Goal: Transaction & Acquisition: Purchase product/service

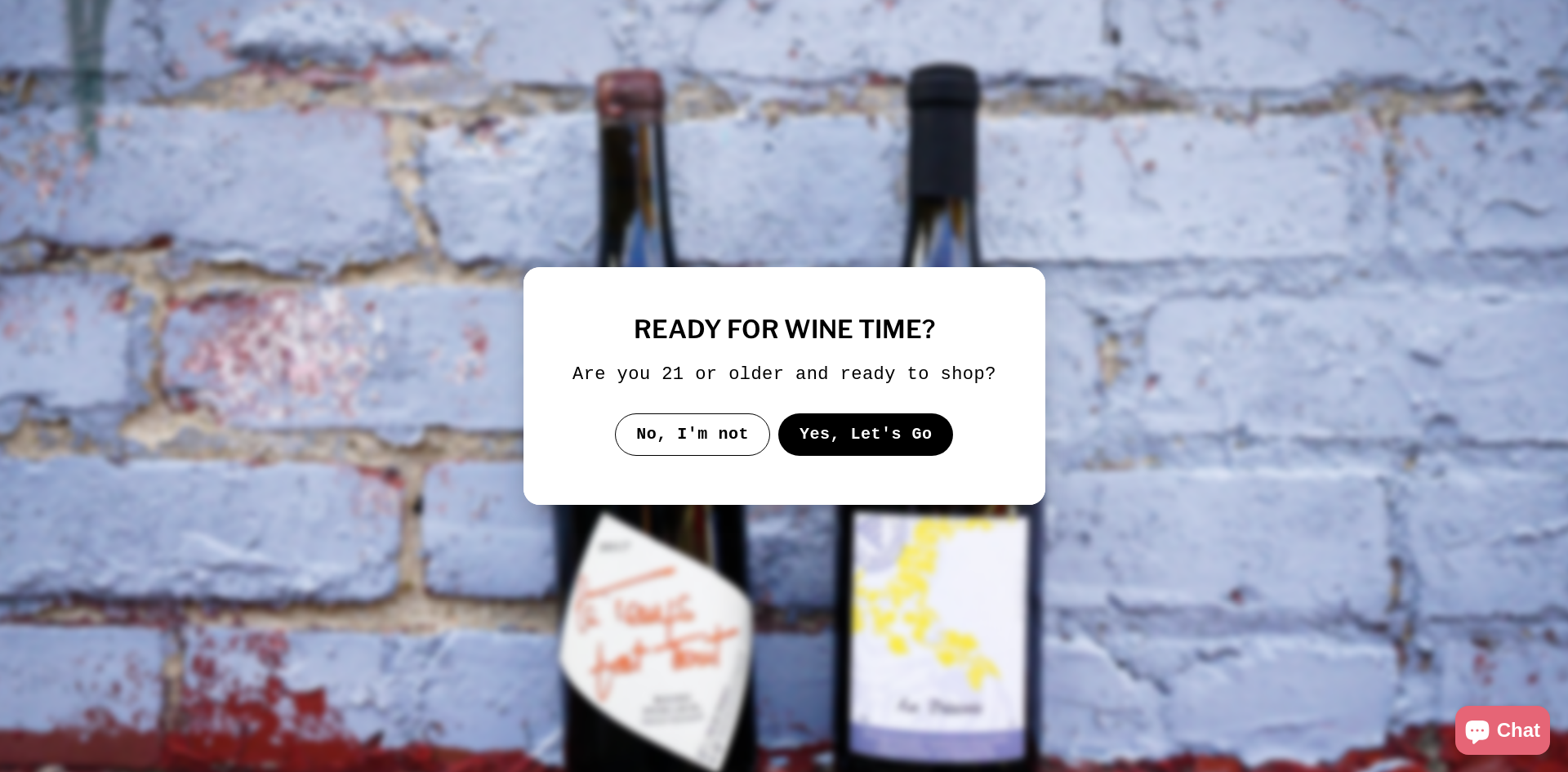
click at [890, 441] on button "Yes, Let's Go" at bounding box center [865, 435] width 176 height 43
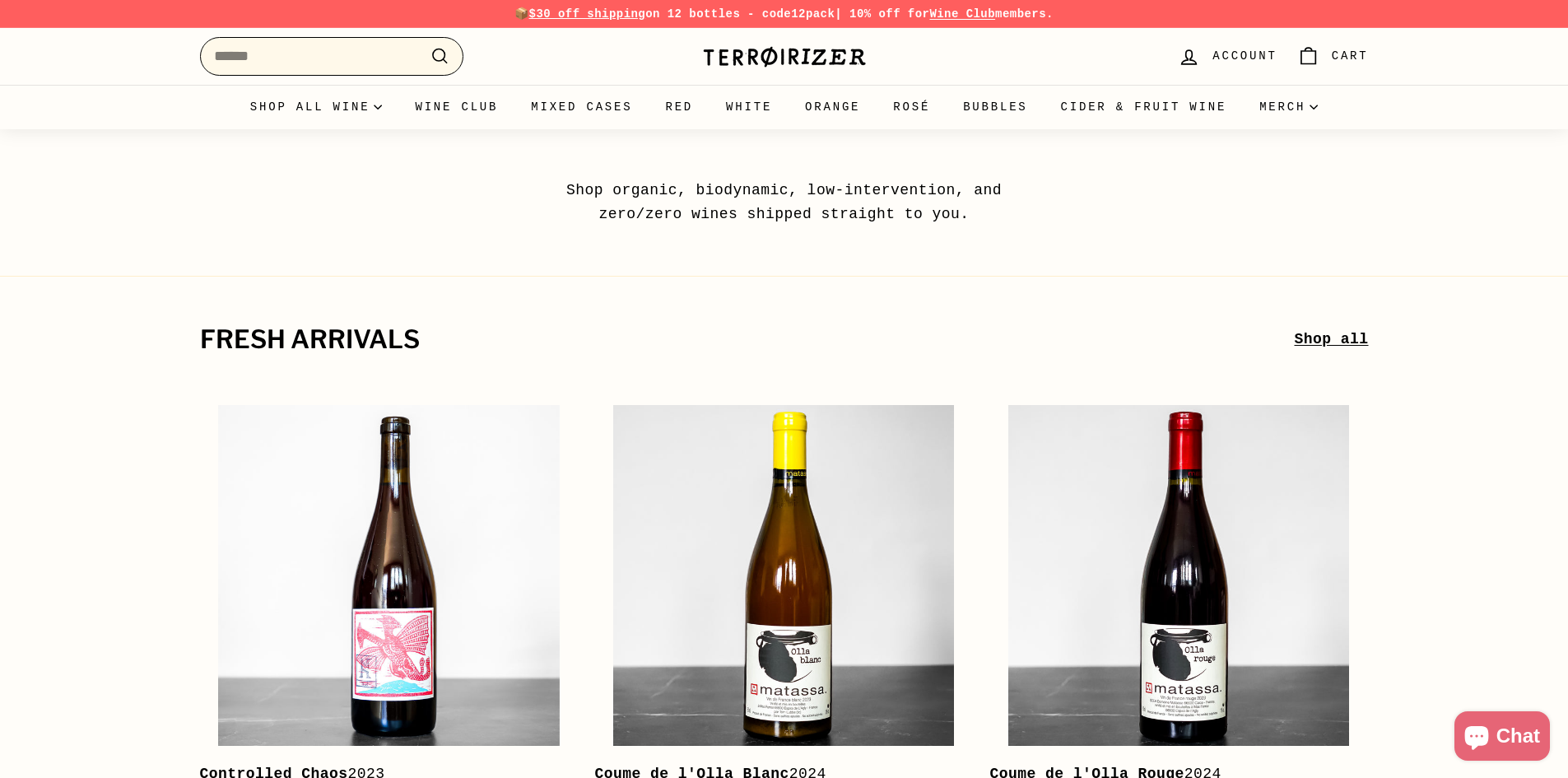
click at [325, 55] on input "Search" at bounding box center [332, 56] width 263 height 39
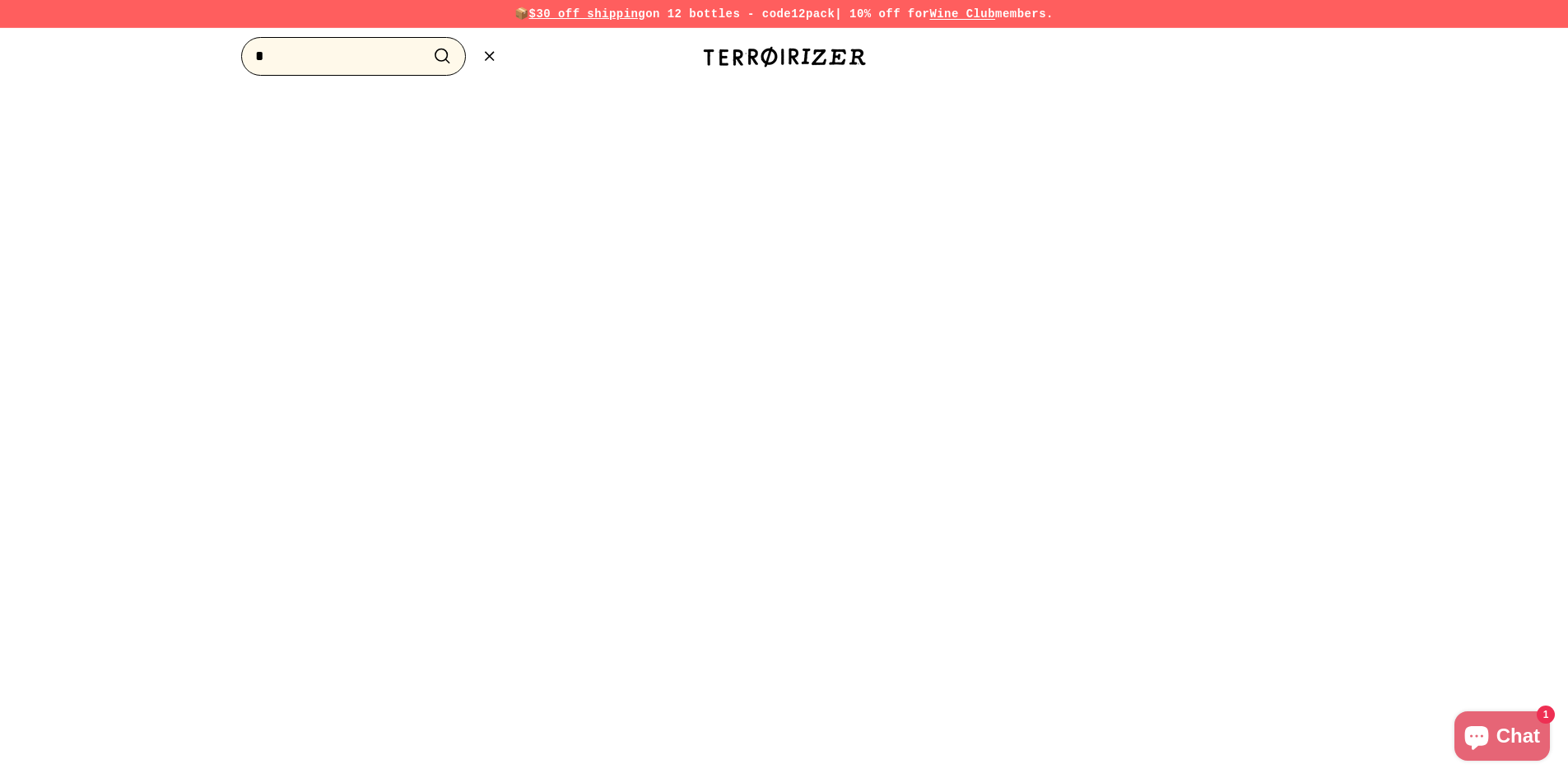
type input "*"
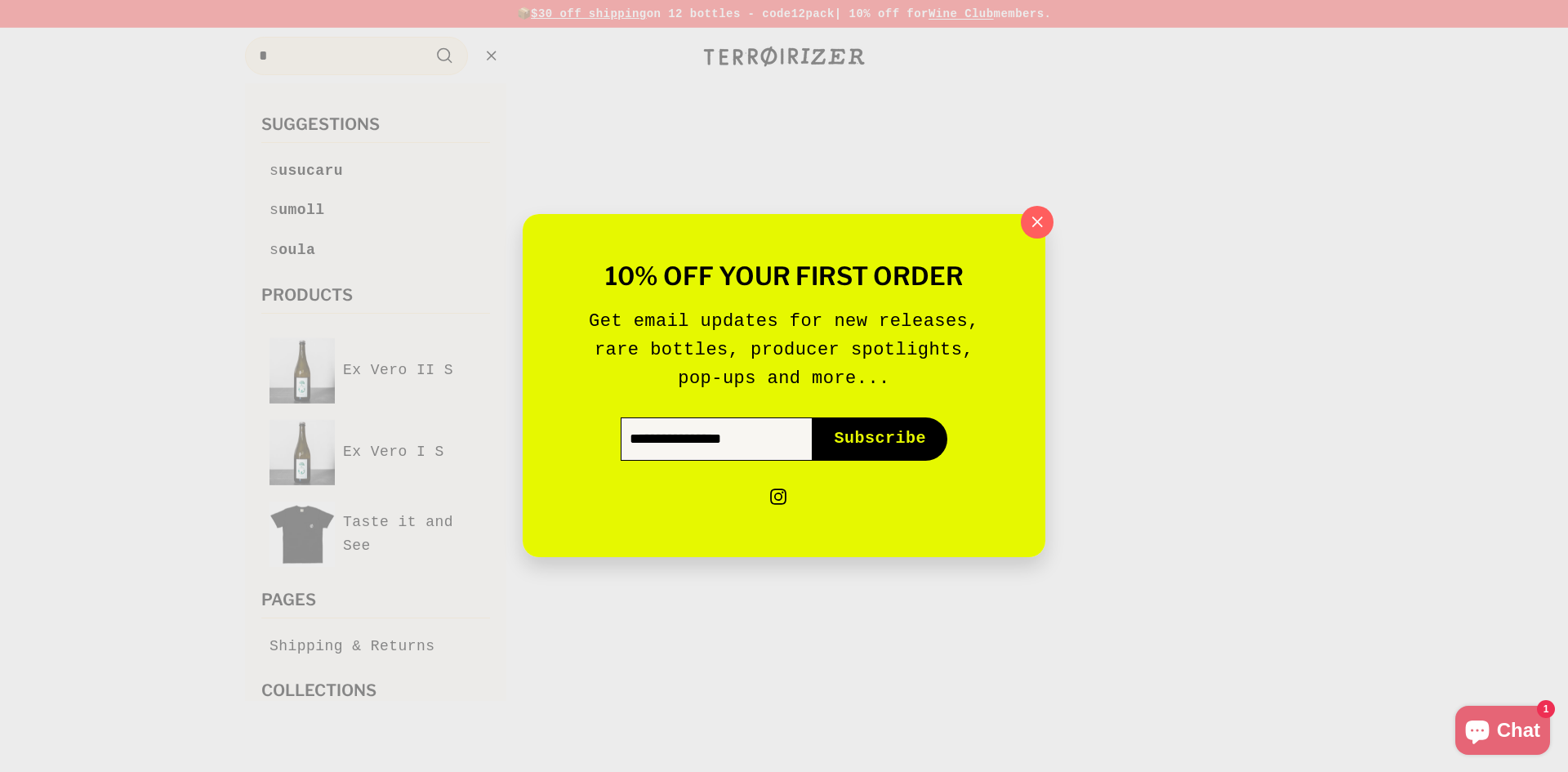
click at [770, 438] on input "Enter your email" at bounding box center [716, 440] width 192 height 43
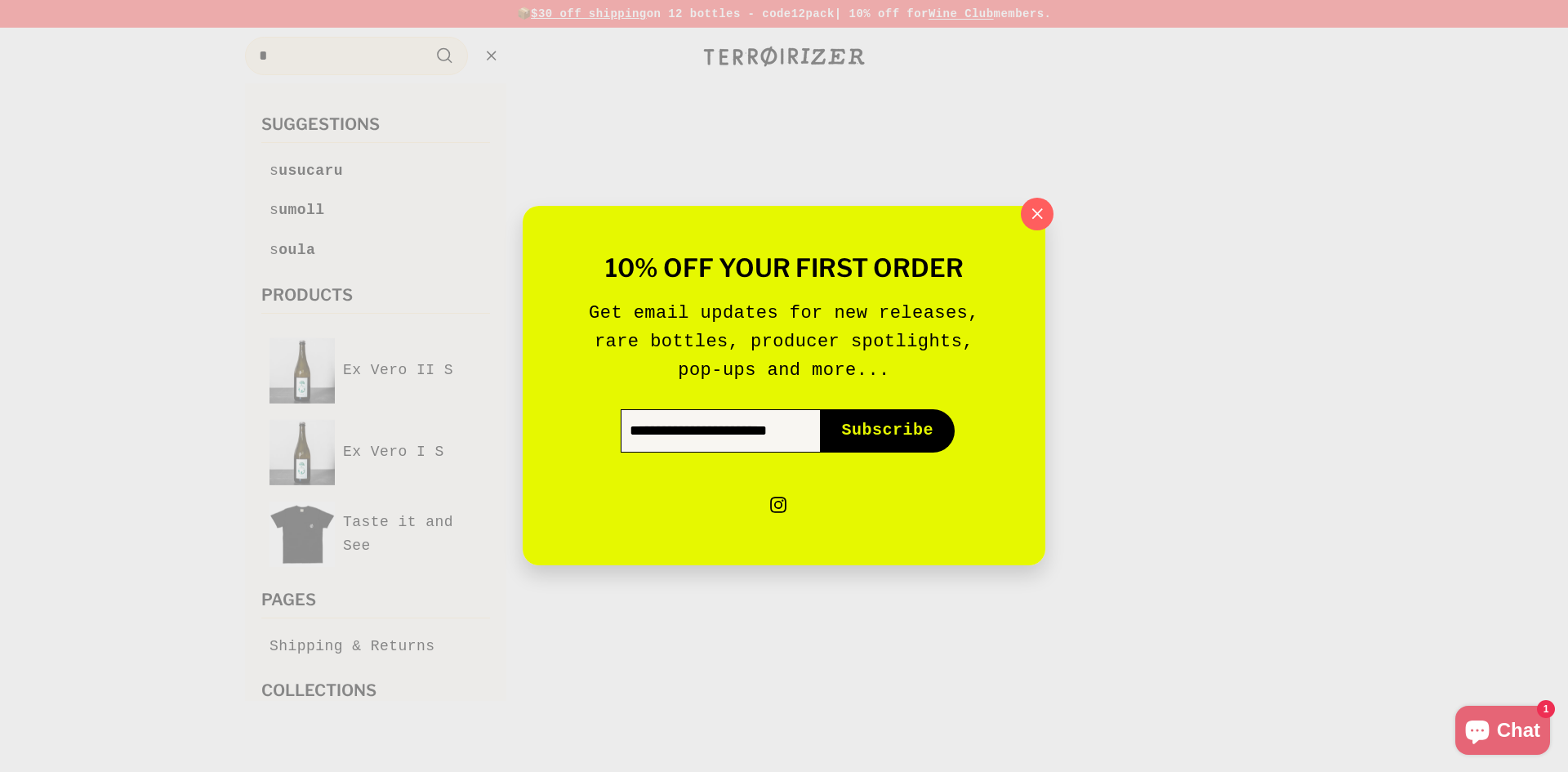
scroll to position [0, 29]
type input "**********"
click at [821, 411] on button "Subscribe icon-right-arrow" at bounding box center [887, 432] width 135 height 43
click at [904, 430] on span "Subscribe" at bounding box center [887, 432] width 92 height 23
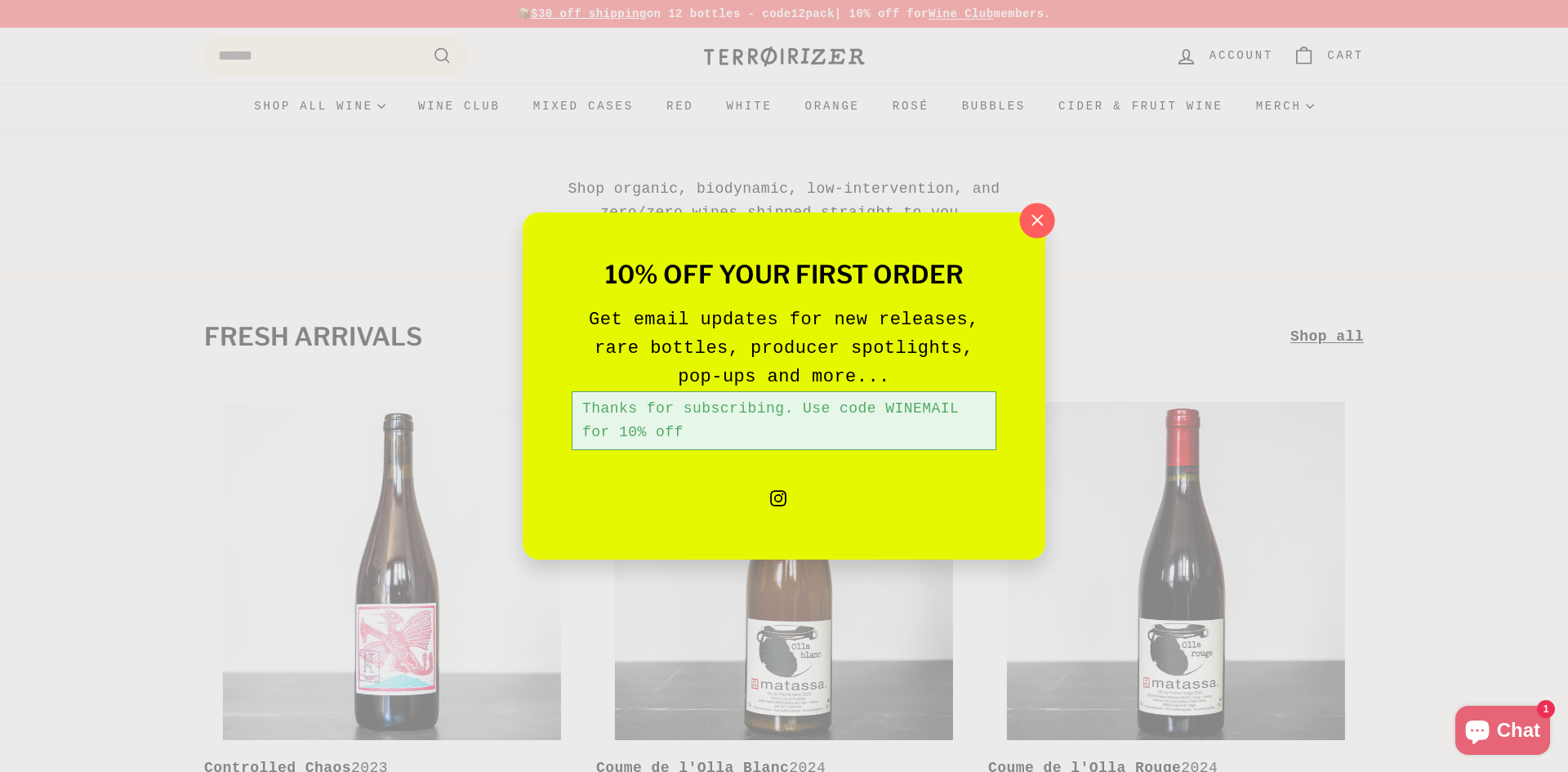
click at [1041, 218] on icon "button" at bounding box center [1037, 220] width 11 height 11
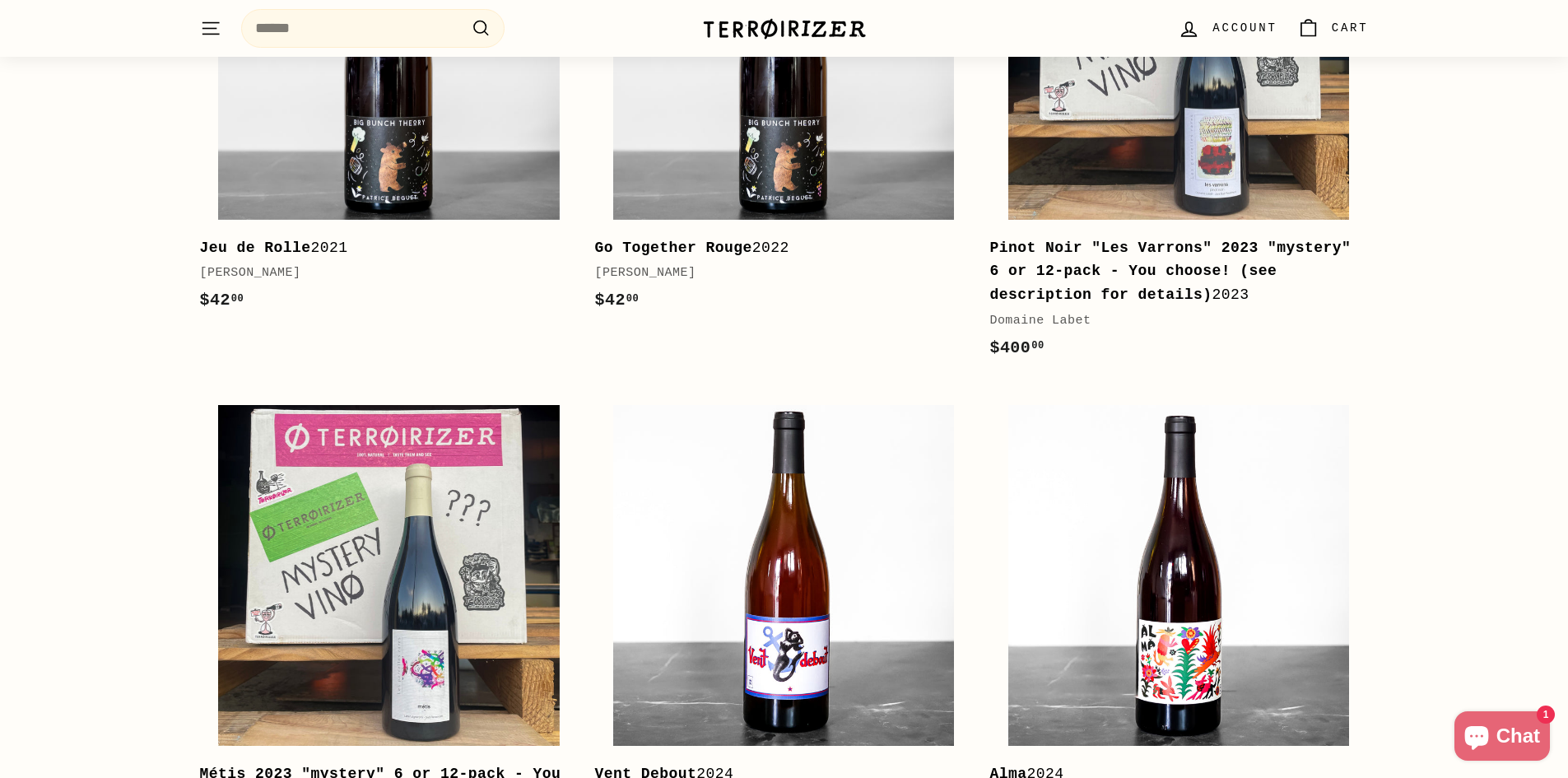
scroll to position [1949, 0]
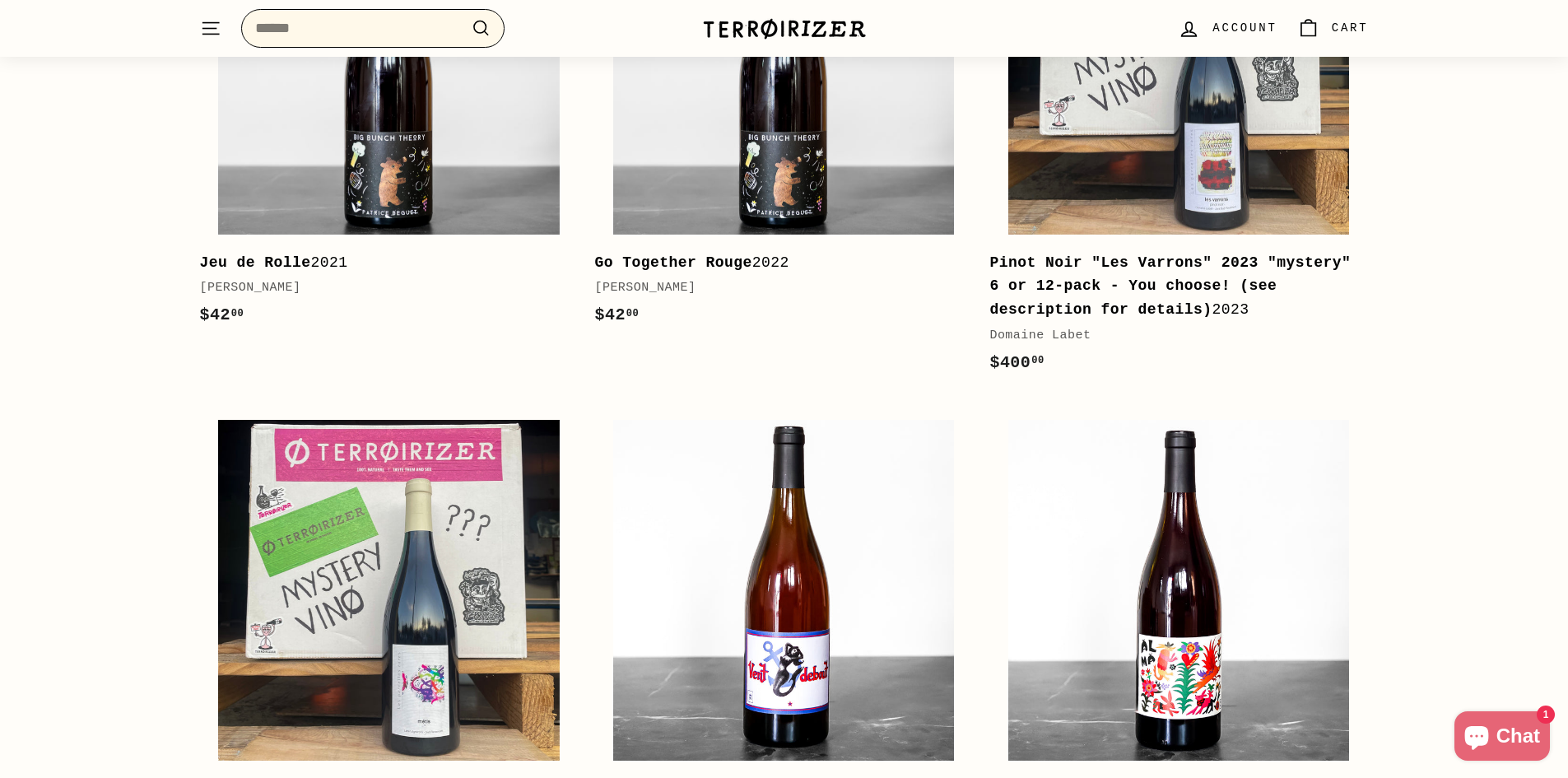
click at [317, 22] on input "Search" at bounding box center [372, 28] width 263 height 39
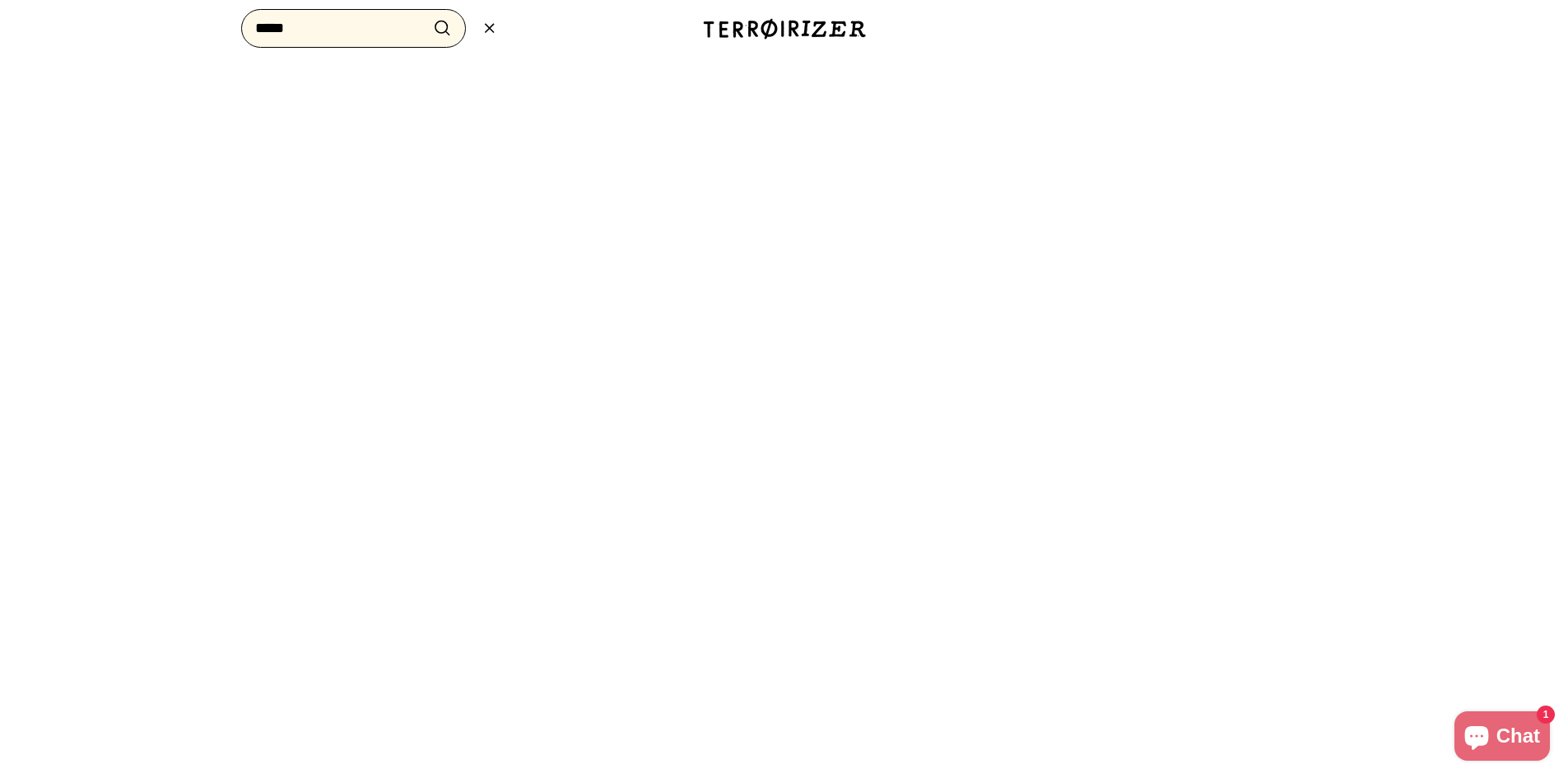
type input "*****"
click at [427, 15] on button ".cls-1{fill:none;stroke:#000;stroke-miterlimit:10;stroke-width:2px} Search" at bounding box center [442, 28] width 31 height 25
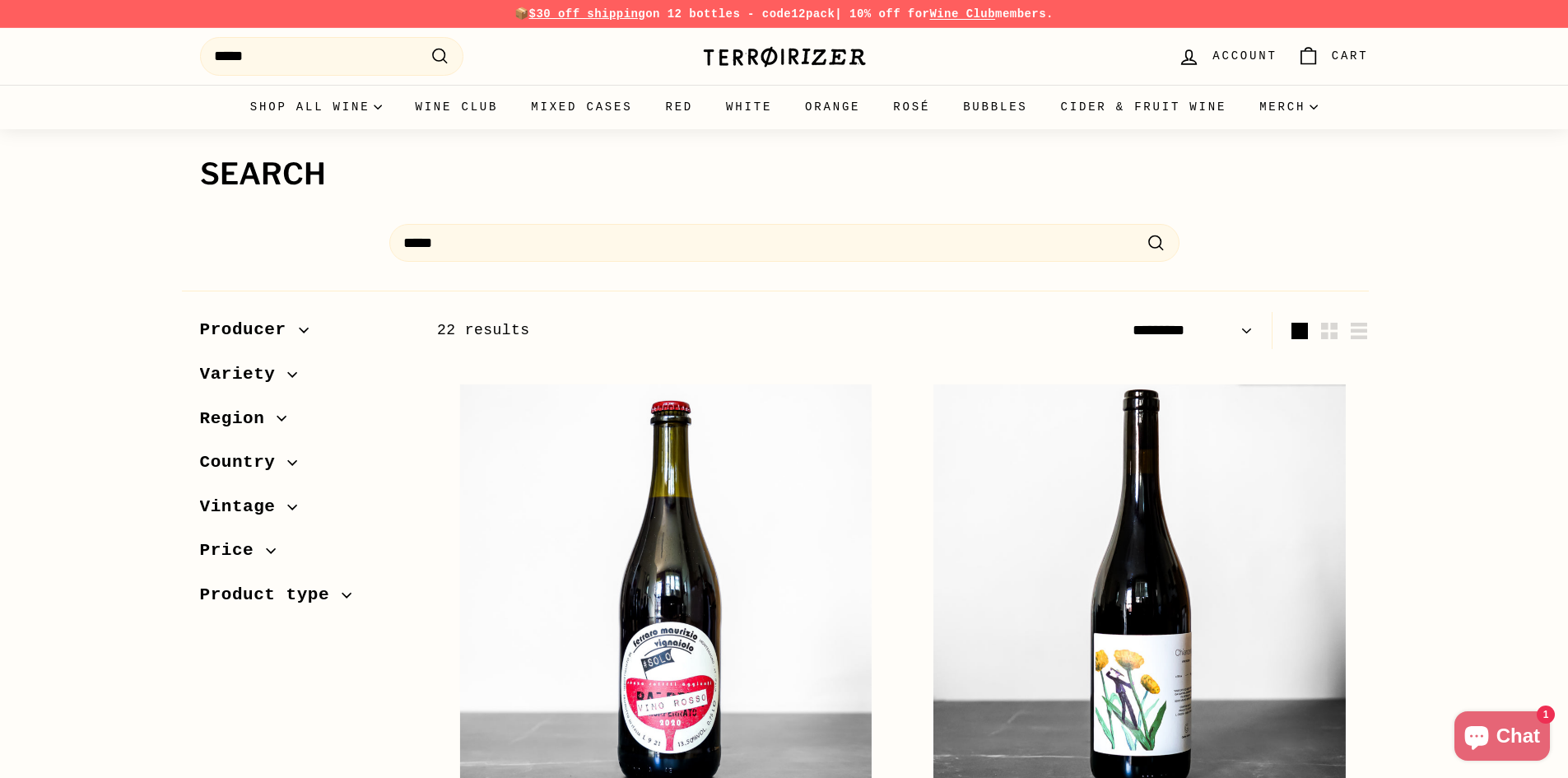
select select "*********"
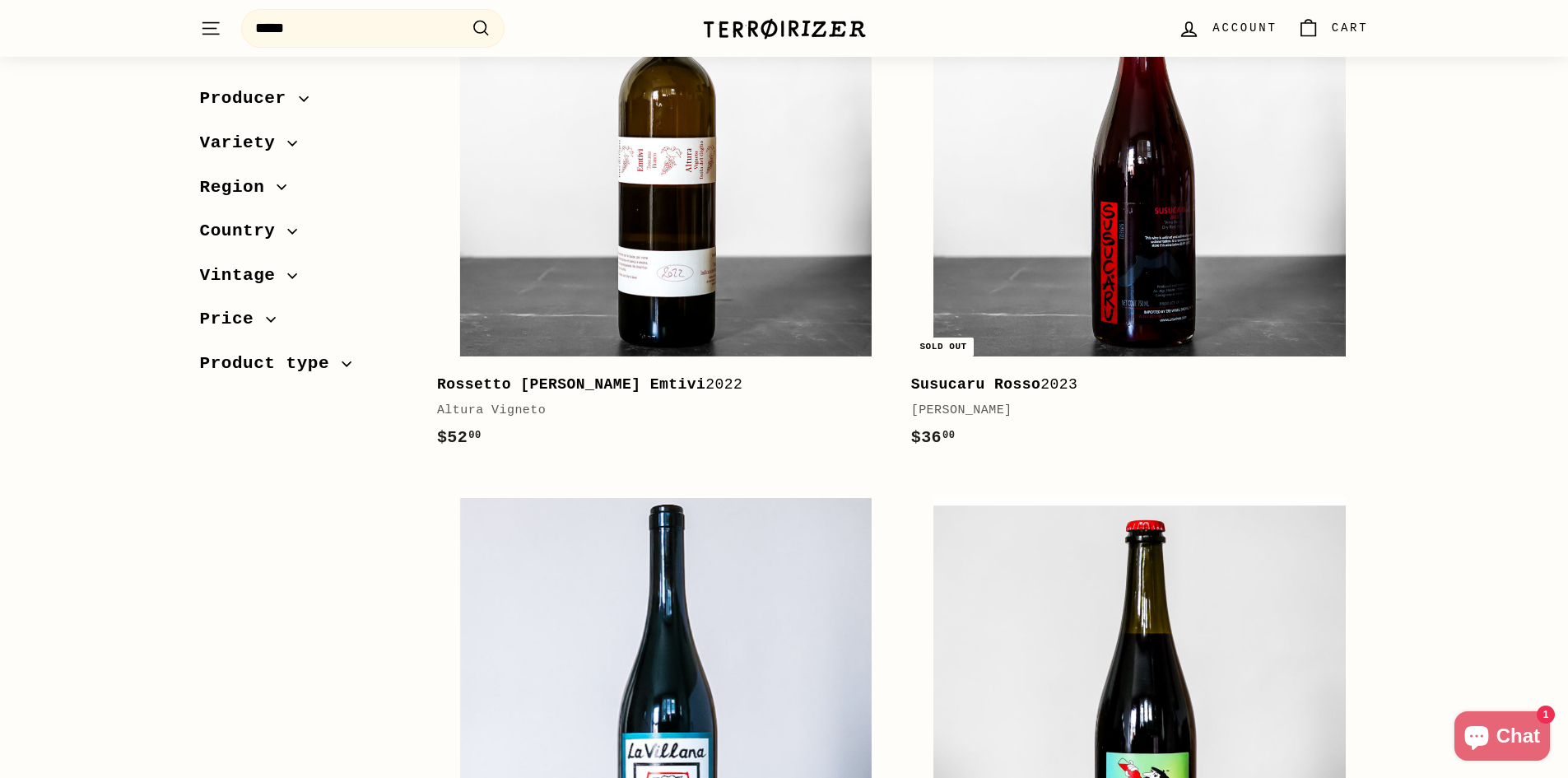
scroll to position [1551, 0]
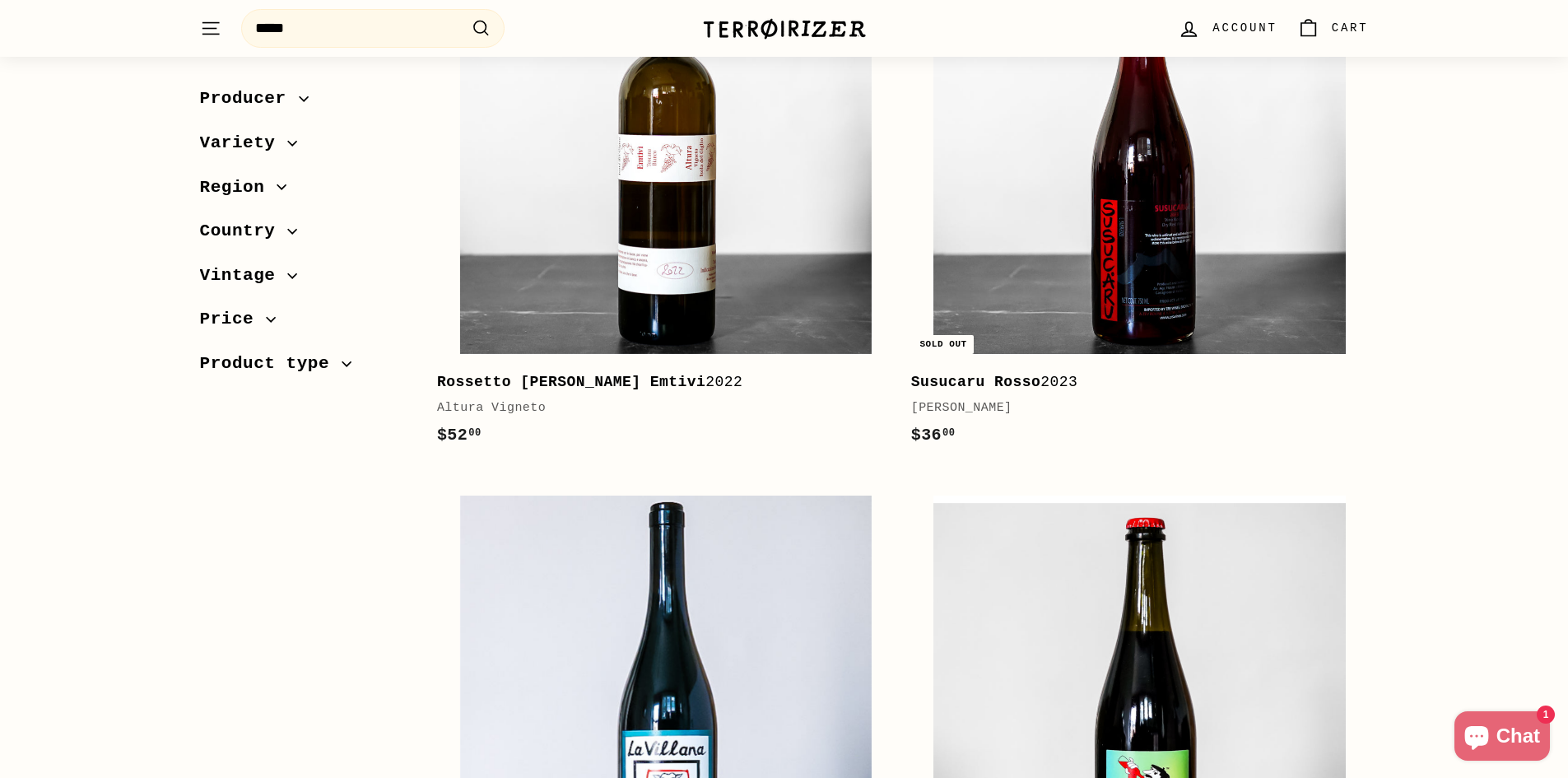
click at [1000, 385] on b "Susucaru Rosso" at bounding box center [976, 382] width 130 height 16
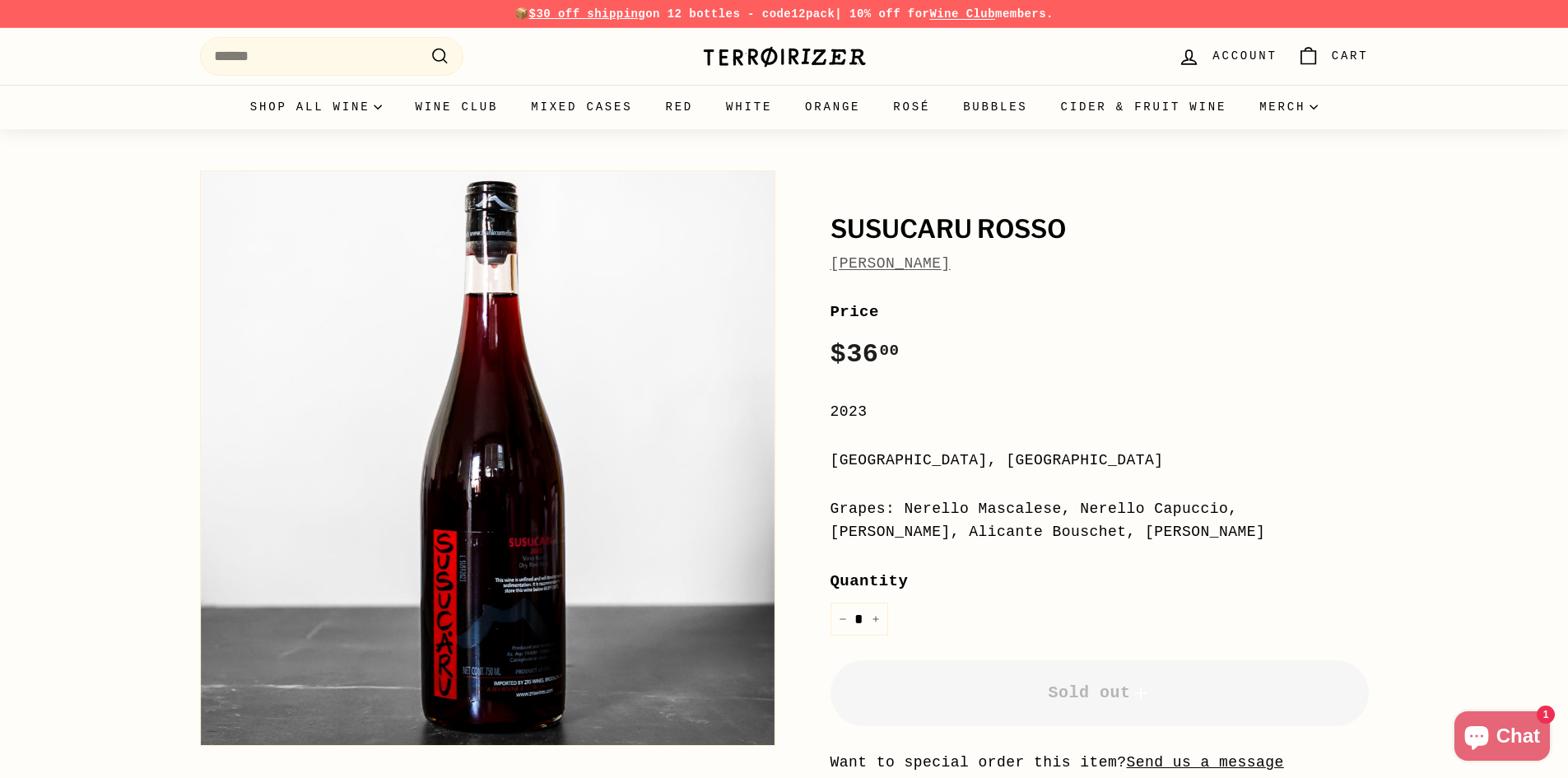
click at [909, 268] on link "[PERSON_NAME]" at bounding box center [891, 264] width 120 height 16
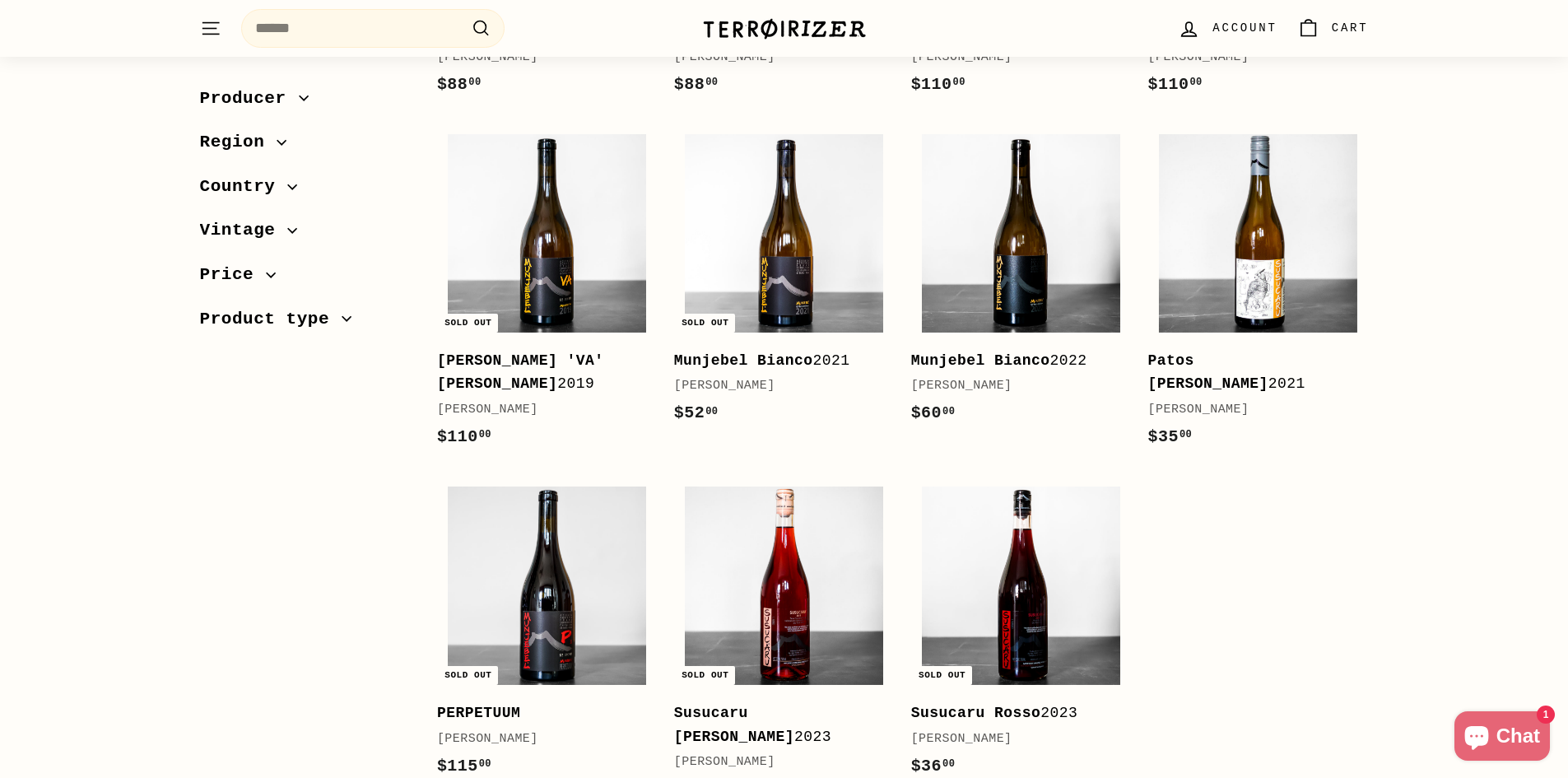
scroll to position [1153, 0]
